Goal: Complete application form

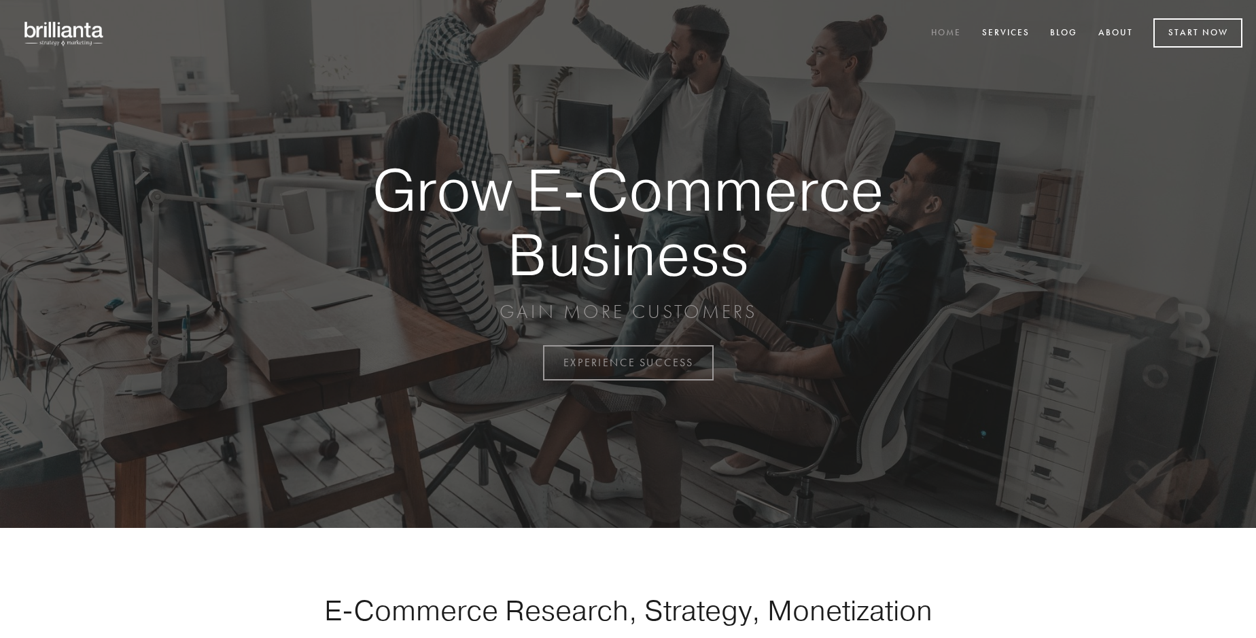
scroll to position [3562, 0]
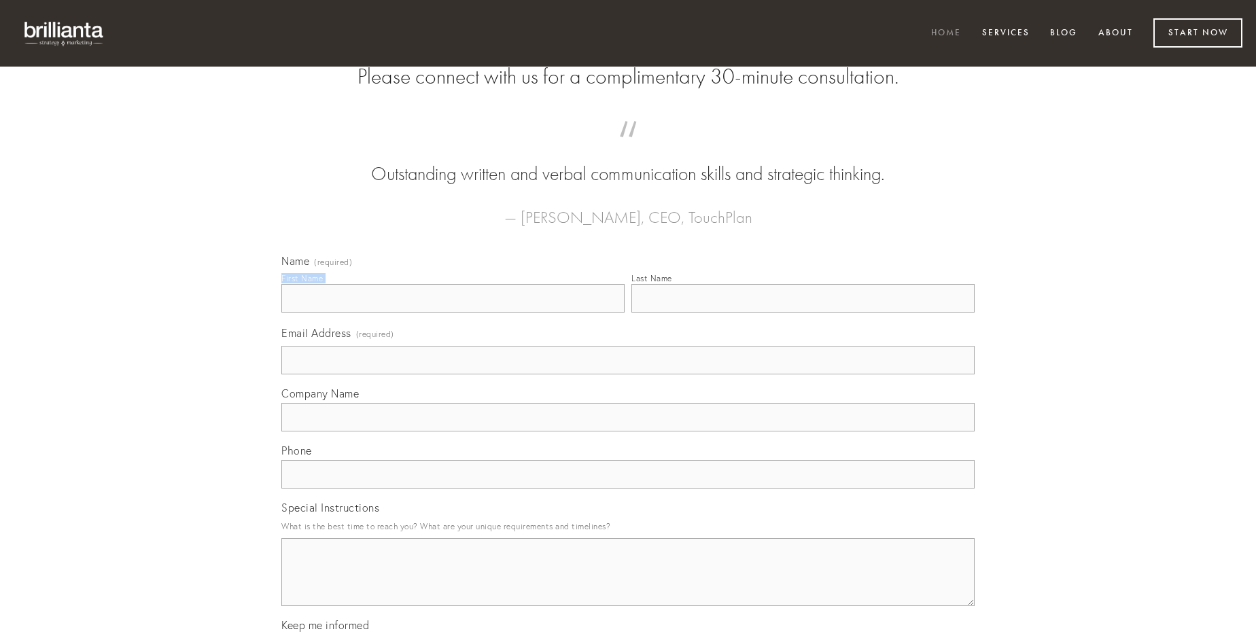
type input "[PERSON_NAME]"
click at [802, 313] on input "Last Name" at bounding box center [802, 298] width 343 height 29
type input "[PERSON_NAME]"
click at [628, 374] on input "Email Address (required)" at bounding box center [627, 360] width 693 height 29
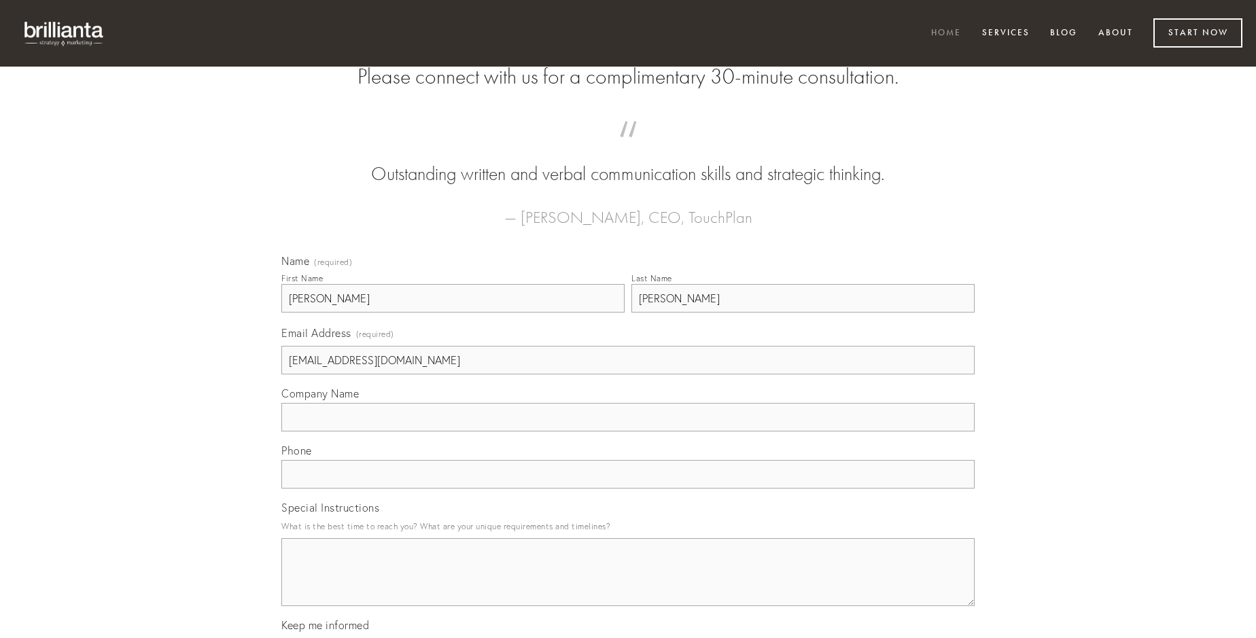
type input "[EMAIL_ADDRESS][DOMAIN_NAME]"
click at [628, 431] on input "Company Name" at bounding box center [627, 417] width 693 height 29
type input "adfero"
click at [628, 489] on input "text" at bounding box center [627, 474] width 693 height 29
click at [628, 584] on textarea "Special Instructions" at bounding box center [627, 572] width 693 height 68
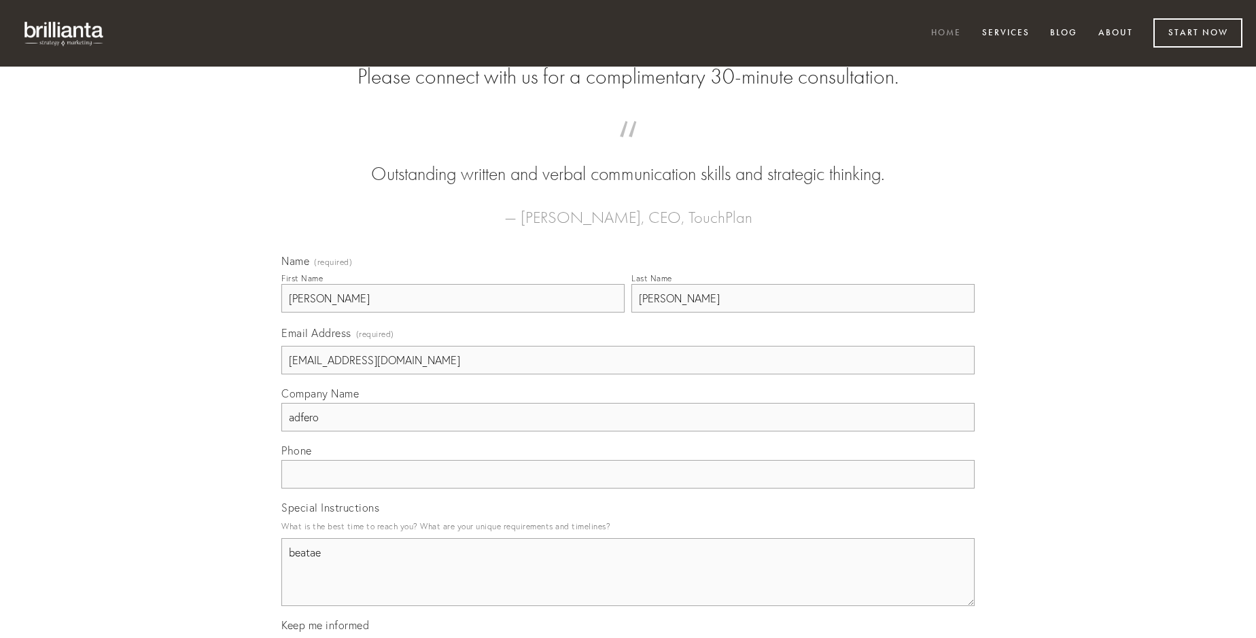
type textarea "beatae"
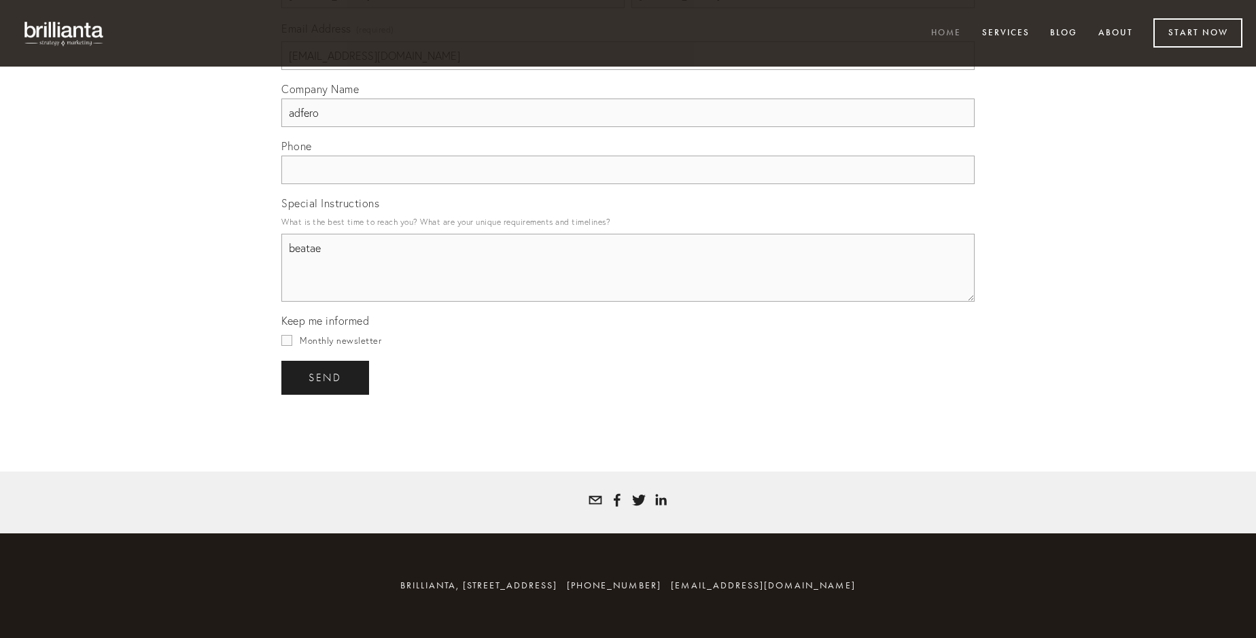
click at [326, 377] on span "send" at bounding box center [324, 378] width 33 height 12
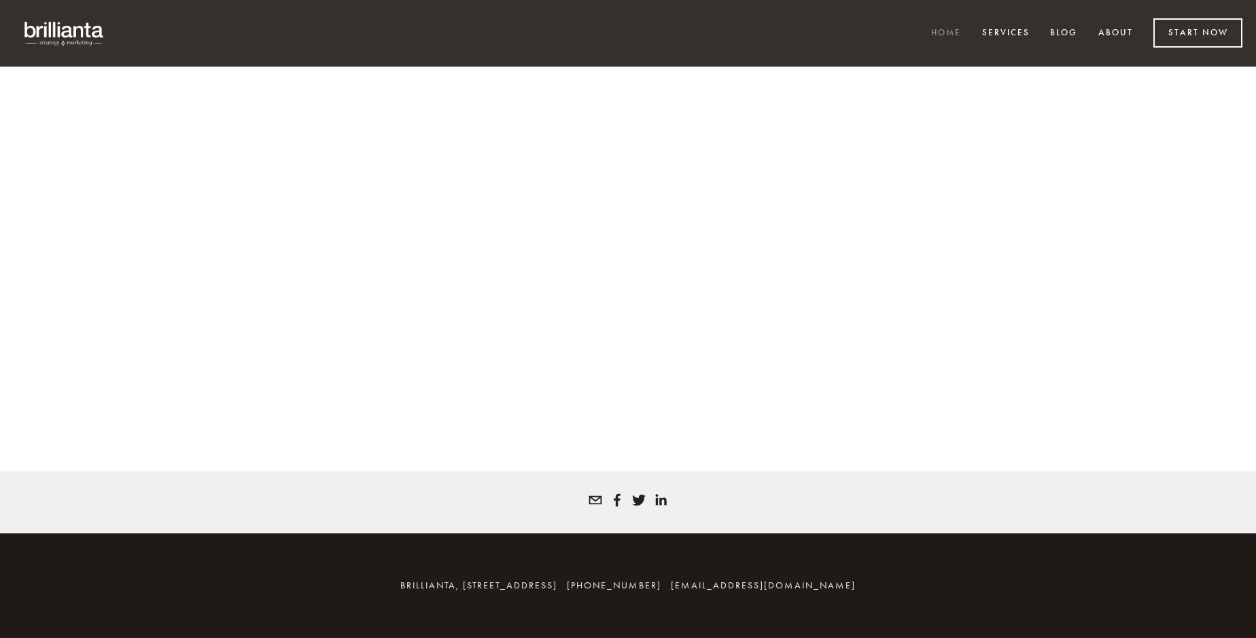
scroll to position [3543, 0]
